Goal: Task Accomplishment & Management: Complete application form

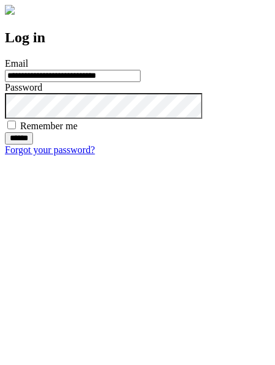
type input "**********"
click at [33, 144] on input "******" at bounding box center [19, 138] width 28 height 12
